Goal: Task Accomplishment & Management: Complete application form

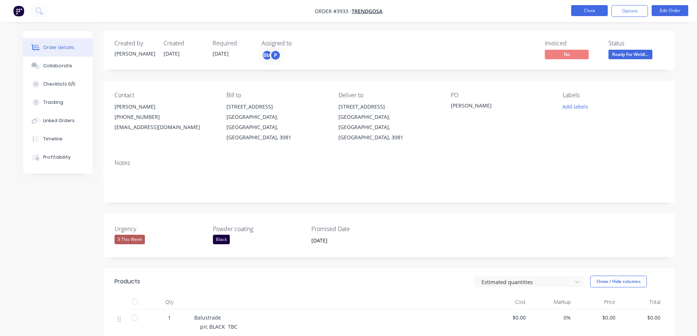
click at [591, 15] on button "Close" at bounding box center [589, 10] width 37 height 11
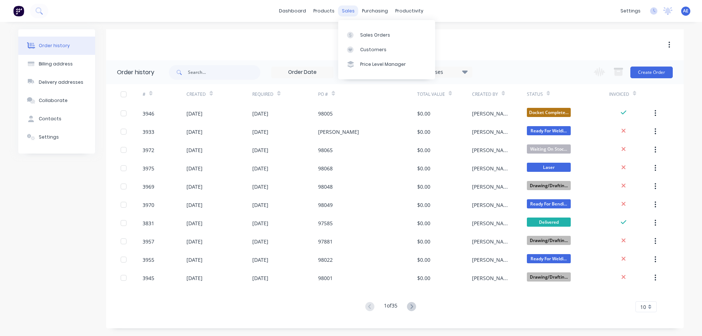
click at [349, 11] on div "sales" at bounding box center [348, 10] width 20 height 11
click at [365, 36] on div "Sales Orders" at bounding box center [375, 35] width 30 height 7
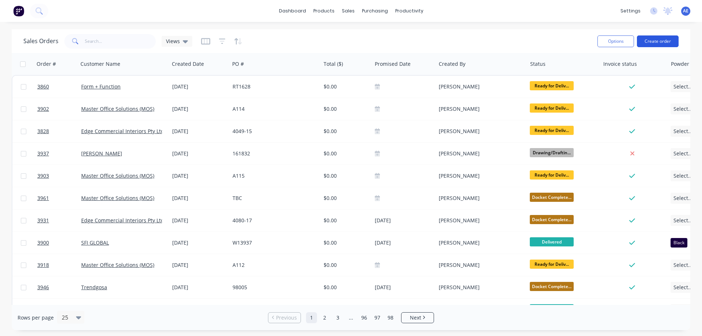
click at [655, 42] on button "Create order" at bounding box center [658, 41] width 42 height 12
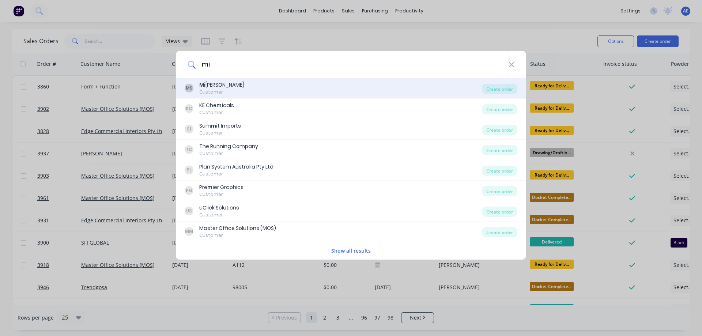
type input "mi"
click at [232, 87] on div "Mi [PERSON_NAME]" at bounding box center [221, 85] width 45 height 8
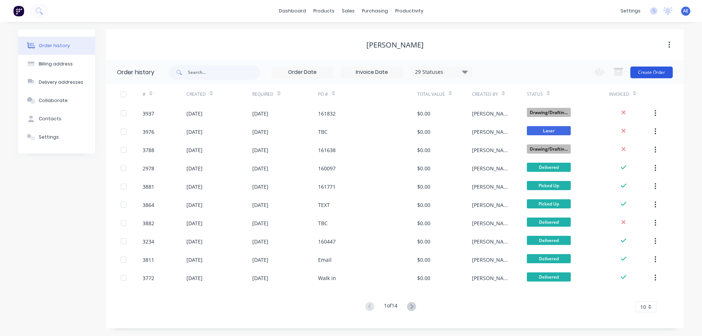
click at [653, 71] on button "Create Order" at bounding box center [651, 73] width 42 height 12
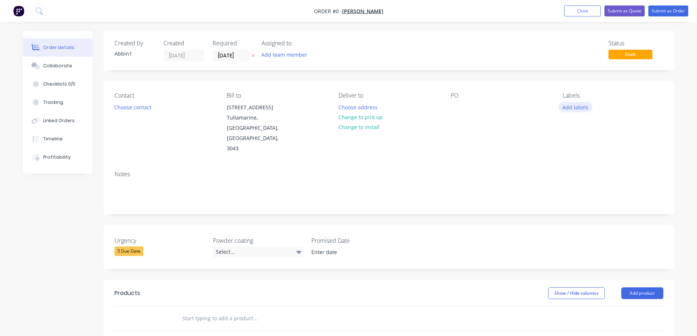
click at [573, 106] on button "Add labels" at bounding box center [575, 107] width 34 height 10
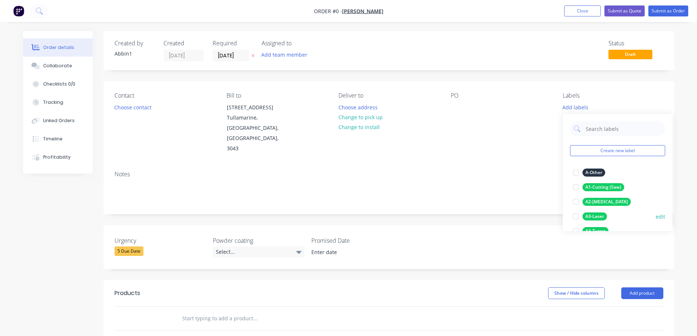
click at [576, 216] on div at bounding box center [575, 216] width 15 height 15
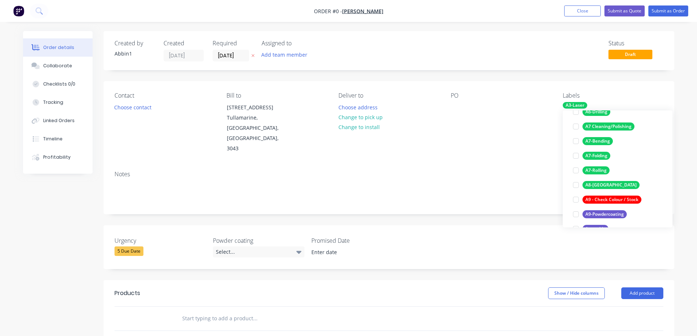
scroll to position [146, 0]
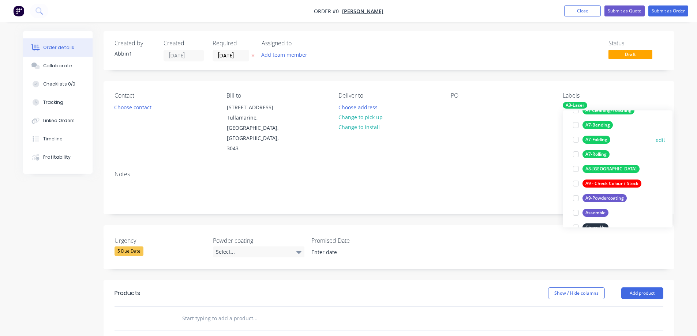
click at [577, 139] on div at bounding box center [575, 139] width 15 height 15
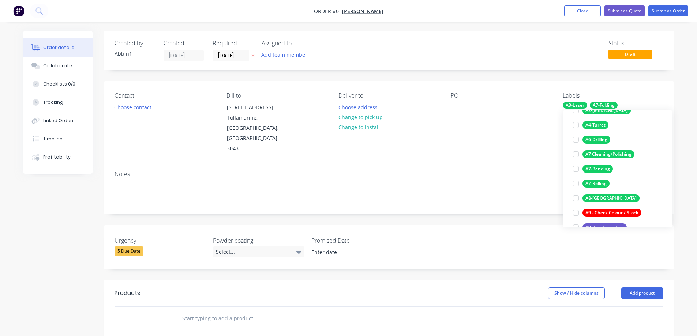
scroll to position [154, 0]
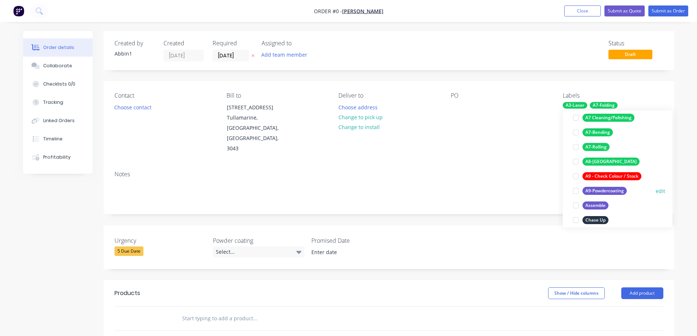
click at [573, 193] on div at bounding box center [575, 191] width 15 height 15
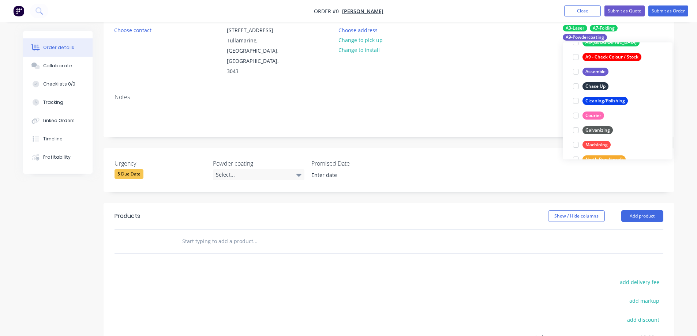
scroll to position [73, 0]
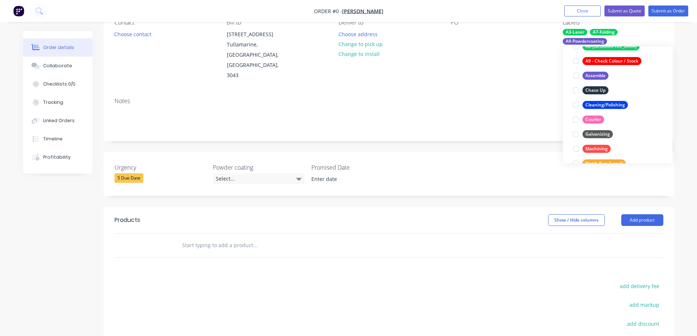
click at [289, 227] on div "Order details Collaborate Checklists 0/0 Tracking Linked Orders Timeline Profit…" at bounding box center [349, 201] width 666 height 486
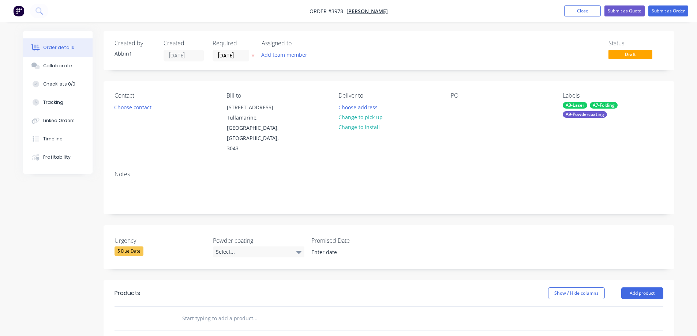
click at [457, 96] on div "PO" at bounding box center [501, 95] width 100 height 7
click at [453, 96] on div "PO" at bounding box center [501, 95] width 100 height 7
click at [128, 105] on button "Choose contact" at bounding box center [132, 107] width 45 height 10
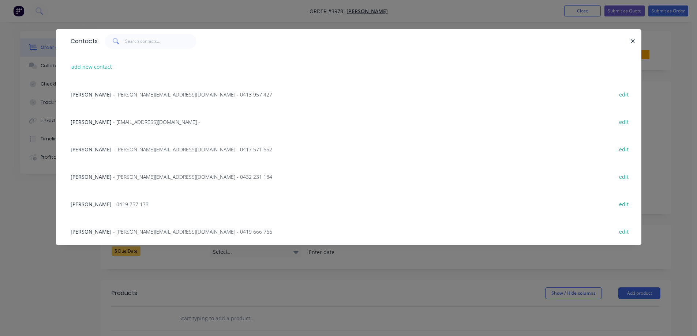
click at [154, 98] on div "[PERSON_NAME] - [PERSON_NAME][EMAIL_ADDRESS][DOMAIN_NAME] - 0413 957 427 edit" at bounding box center [348, 93] width 563 height 27
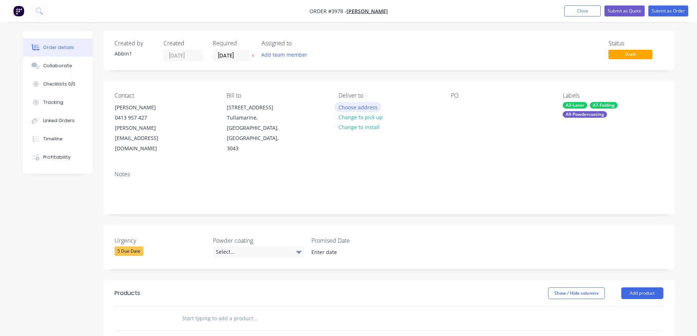
click at [359, 107] on button "Choose address" at bounding box center [357, 107] width 47 height 10
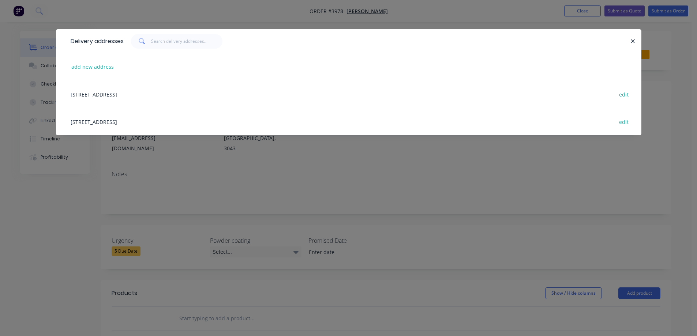
click at [102, 95] on div "[STREET_ADDRESS] edit" at bounding box center [348, 93] width 563 height 27
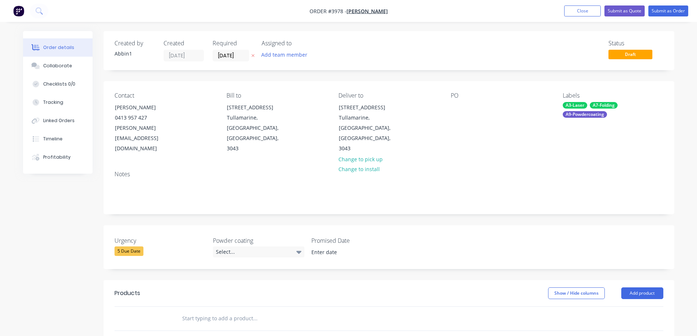
click at [452, 97] on div "PO" at bounding box center [501, 95] width 100 height 7
click at [458, 98] on div "PO" at bounding box center [501, 95] width 100 height 7
click at [450, 105] on div "Contact [PERSON_NAME] [PHONE_NUMBER] [EMAIL_ADDRESS][DOMAIN_NAME] Bill to [STRE…" at bounding box center [388, 123] width 570 height 84
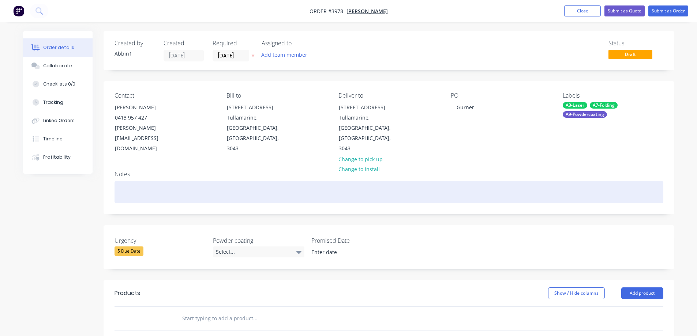
click at [278, 181] on div at bounding box center [388, 192] width 549 height 22
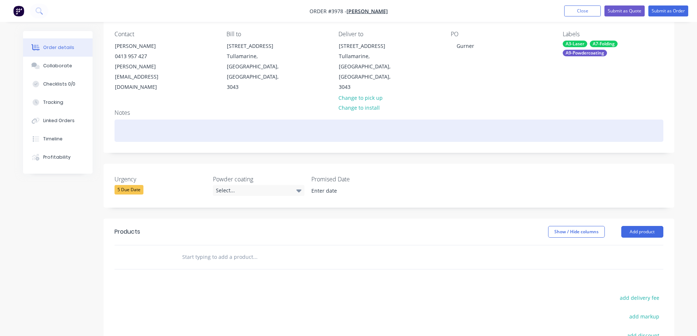
scroll to position [73, 0]
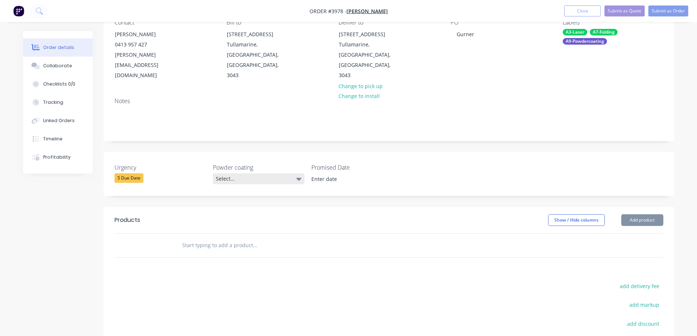
click at [298, 178] on icon at bounding box center [298, 179] width 5 height 3
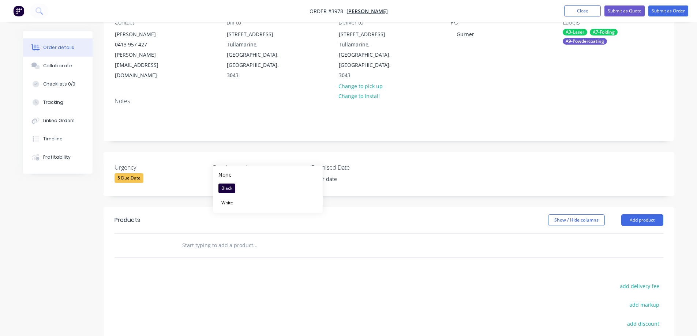
click at [298, 178] on icon at bounding box center [298, 179] width 5 height 3
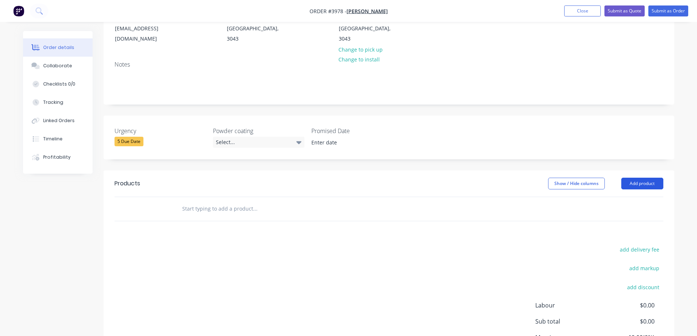
click at [629, 178] on button "Add product" at bounding box center [642, 184] width 42 height 12
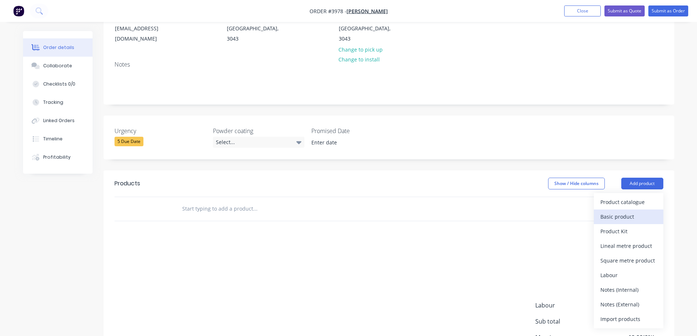
click at [613, 211] on div "Basic product" at bounding box center [628, 216] width 56 height 11
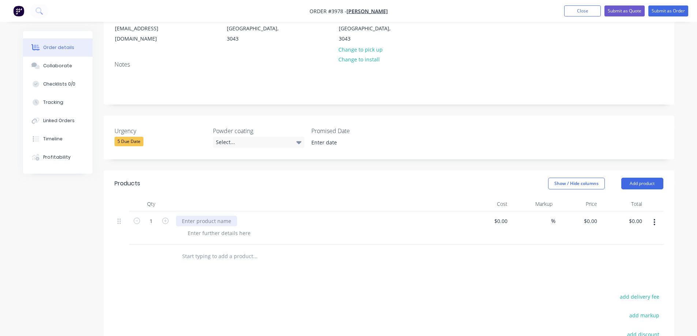
click at [191, 216] on div at bounding box center [206, 221] width 61 height 11
click at [222, 216] on div "Gurner Display suit Cldding" at bounding box center [216, 221] width 80 height 11
click at [233, 216] on div "Gurner Display Suit Cldding" at bounding box center [216, 221] width 80 height 11
click at [245, 228] on div at bounding box center [219, 233] width 75 height 11
click at [197, 228] on div at bounding box center [219, 233] width 75 height 11
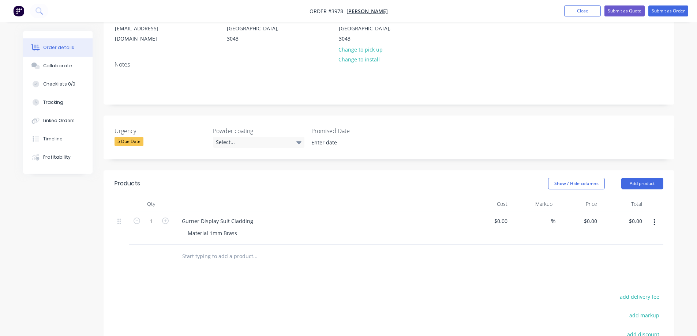
click at [346, 249] on div at bounding box center [285, 256] width 219 height 15
click at [252, 216] on div "Gurner Display Suit Cladding" at bounding box center [217, 221] width 83 height 11
click at [374, 249] on div at bounding box center [285, 256] width 219 height 15
click at [647, 178] on button "Add product" at bounding box center [642, 184] width 42 height 12
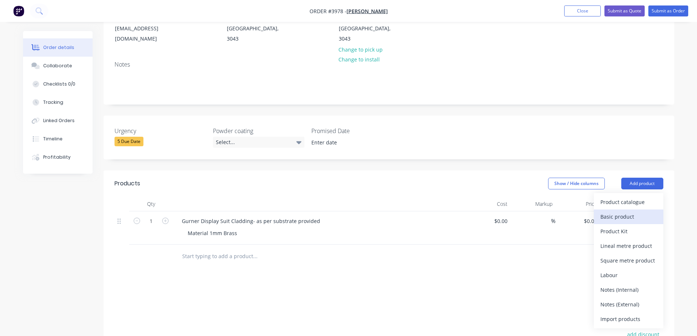
click at [613, 211] on div "Basic product" at bounding box center [628, 216] width 56 height 11
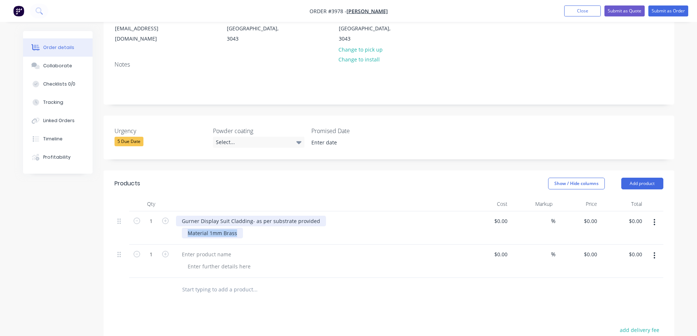
drag, startPoint x: 234, startPoint y: 214, endPoint x: 186, endPoint y: 203, distance: 49.8
click at [181, 211] on div "Gurner Display Suit Cladding- as per substrate provided Material 1mm Brass" at bounding box center [319, 227] width 293 height 33
drag, startPoint x: 182, startPoint y: 199, endPoint x: 353, endPoint y: 215, distance: 171.5
click at [353, 215] on div "Gurner Display Suit Cladding- as per substrate provided Material 1mm Brass" at bounding box center [319, 227] width 293 height 33
click at [654, 219] on icon "button" at bounding box center [654, 222] width 1 height 7
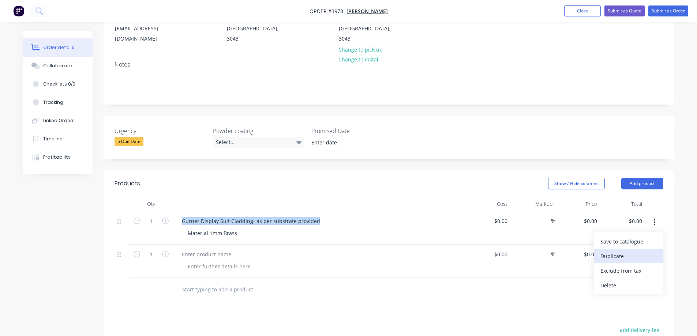
click at [622, 251] on div "Duplicate" at bounding box center [628, 256] width 56 height 11
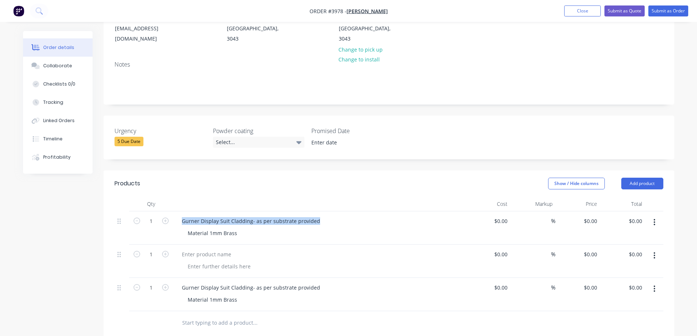
click at [655, 252] on icon "button" at bounding box center [654, 256] width 2 height 8
click at [622, 313] on div "Delete" at bounding box center [628, 318] width 56 height 11
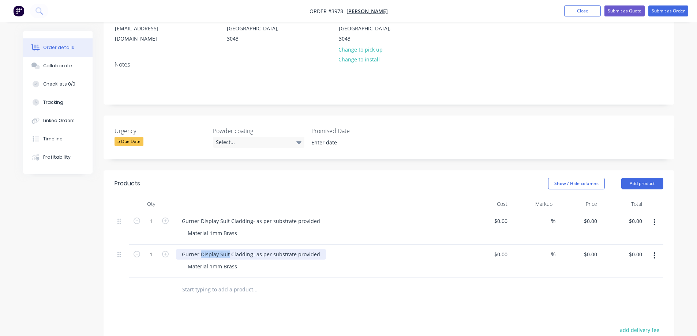
drag, startPoint x: 200, startPoint y: 234, endPoint x: 227, endPoint y: 236, distance: 27.5
click at [227, 249] on div "Gurner Display Suit Cladding- as per substrate provided" at bounding box center [251, 254] width 150 height 11
drag, startPoint x: 229, startPoint y: 235, endPoint x: 201, endPoint y: 235, distance: 28.2
click at [201, 249] on div "Gurner Display Suit Cladding- as per substrate provided" at bounding box center [251, 254] width 150 height 11
click at [200, 249] on div "Gurner shelf Cladding- as per substrate provided" at bounding box center [242, 254] width 133 height 11
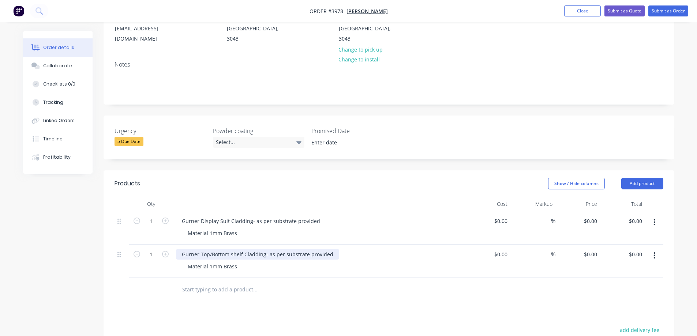
click at [232, 249] on div "Gurner Top/Bottom shelf Cladding- as per substrate provided" at bounding box center [257, 254] width 163 height 11
click at [304, 282] on input "text" at bounding box center [255, 289] width 146 height 15
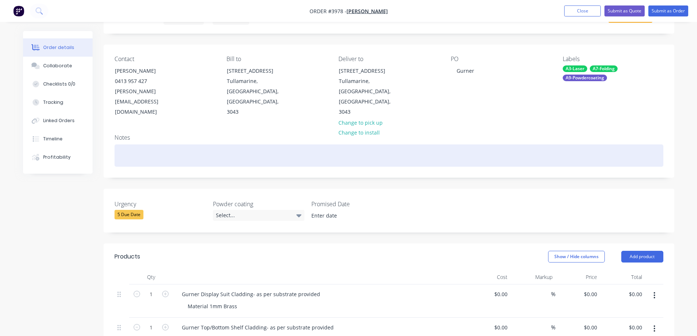
scroll to position [0, 0]
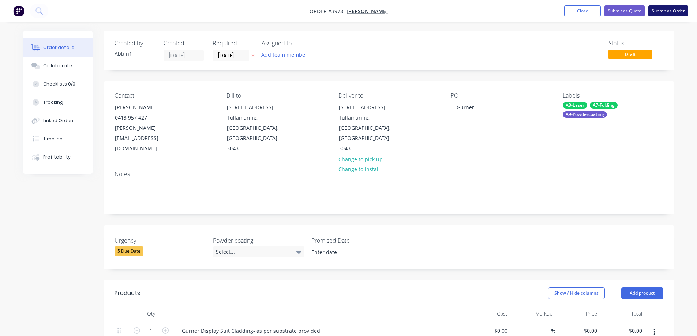
click at [664, 12] on button "Submit as Order" at bounding box center [668, 10] width 40 height 11
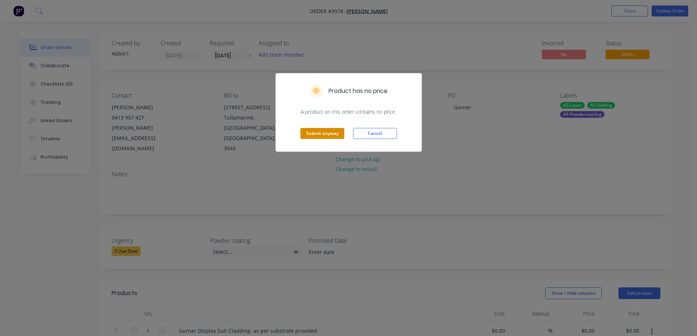
click at [320, 133] on button "Submit anyway" at bounding box center [322, 133] width 44 height 11
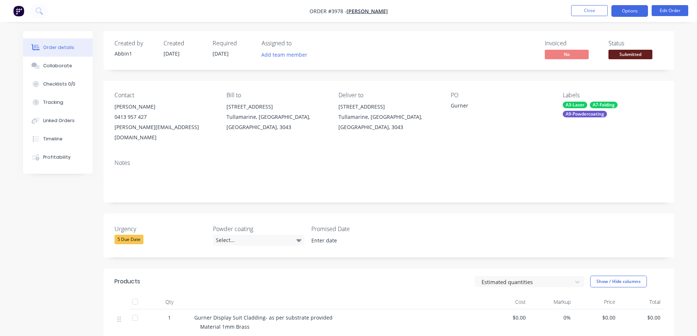
click at [625, 11] on button "Options" at bounding box center [629, 11] width 37 height 12
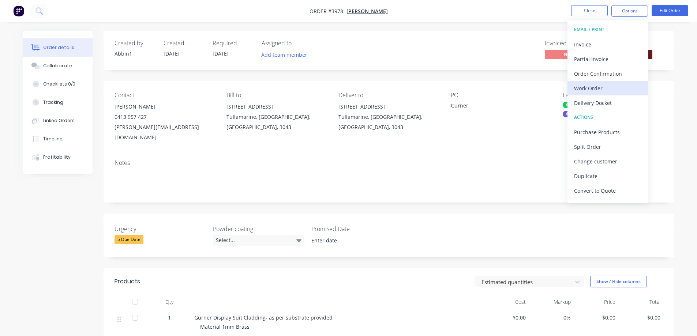
click at [594, 89] on div "Work Order" at bounding box center [607, 88] width 67 height 11
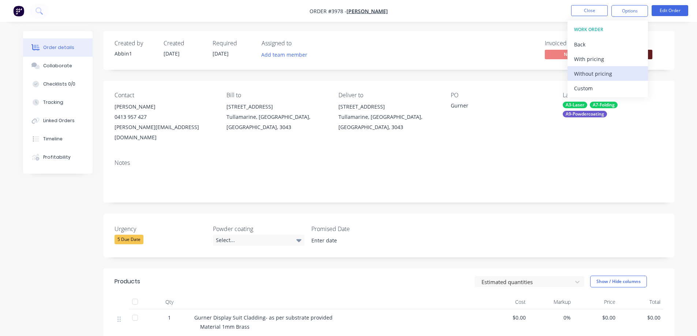
click at [601, 76] on div "Without pricing" at bounding box center [607, 73] width 67 height 11
